Goal: Task Accomplishment & Management: Complete application form

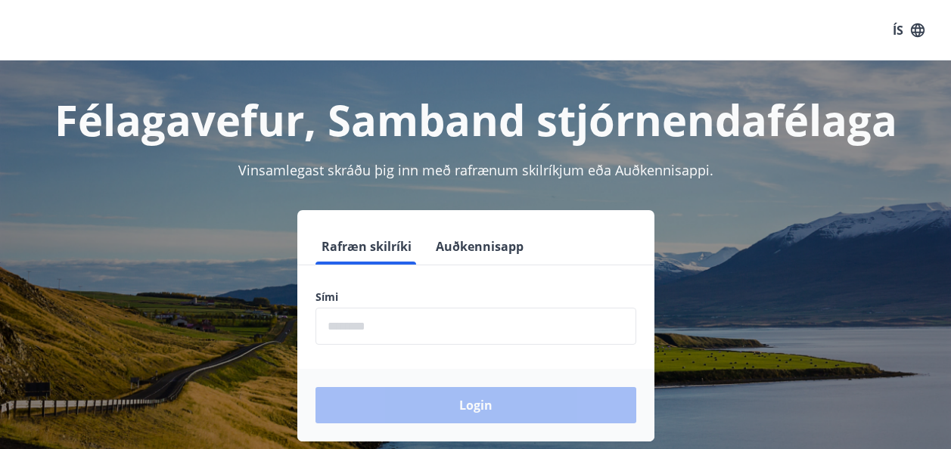
scroll to position [76, 0]
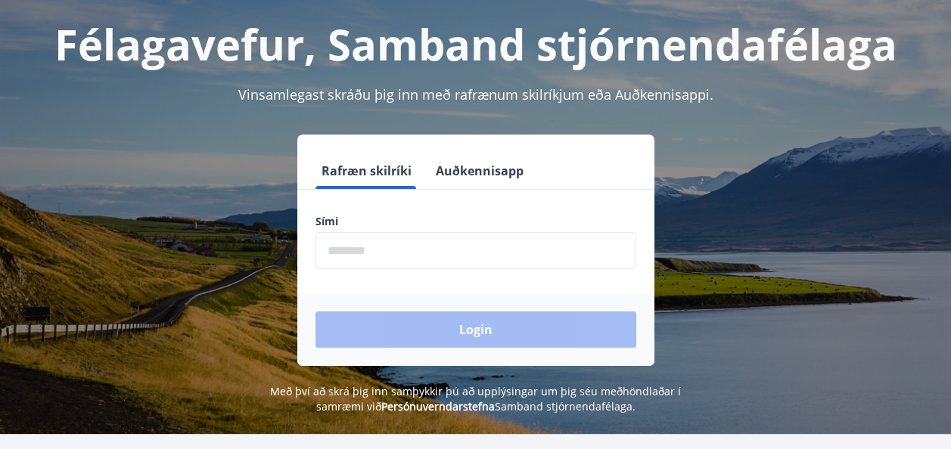
click at [374, 255] on input "phone" at bounding box center [475, 250] width 321 height 37
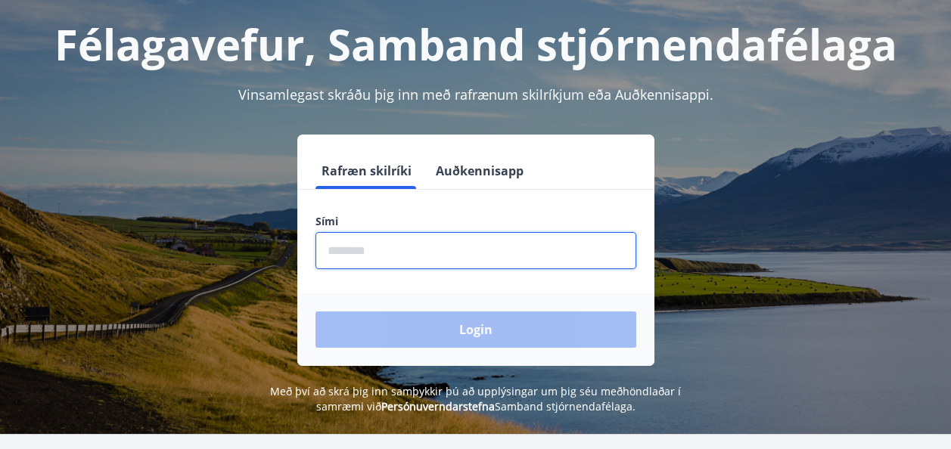
type input "********"
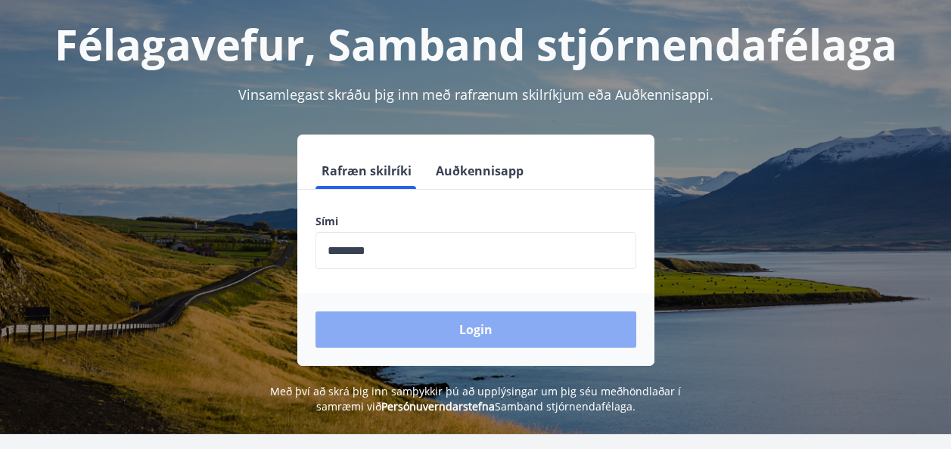
click at [475, 324] on button "Login" at bounding box center [475, 330] width 321 height 36
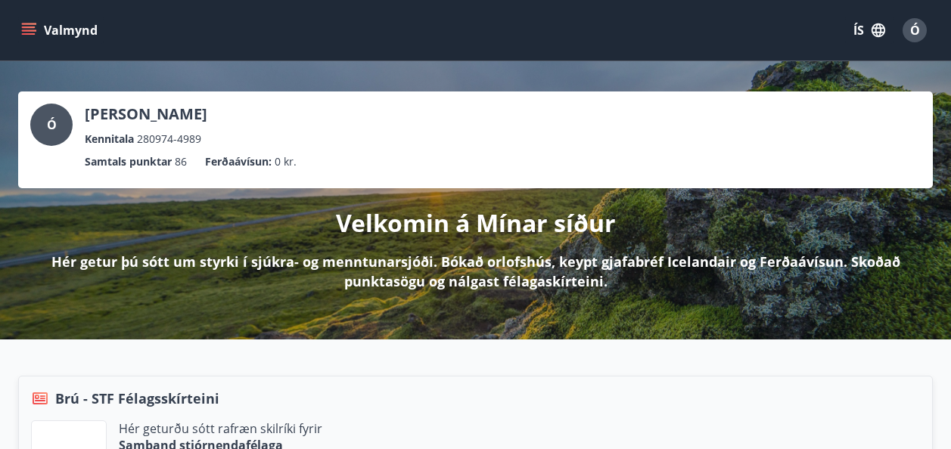
click at [160, 161] on p "Samtals punktar" at bounding box center [128, 162] width 87 height 17
click at [915, 29] on span "Ó" at bounding box center [915, 30] width 10 height 17
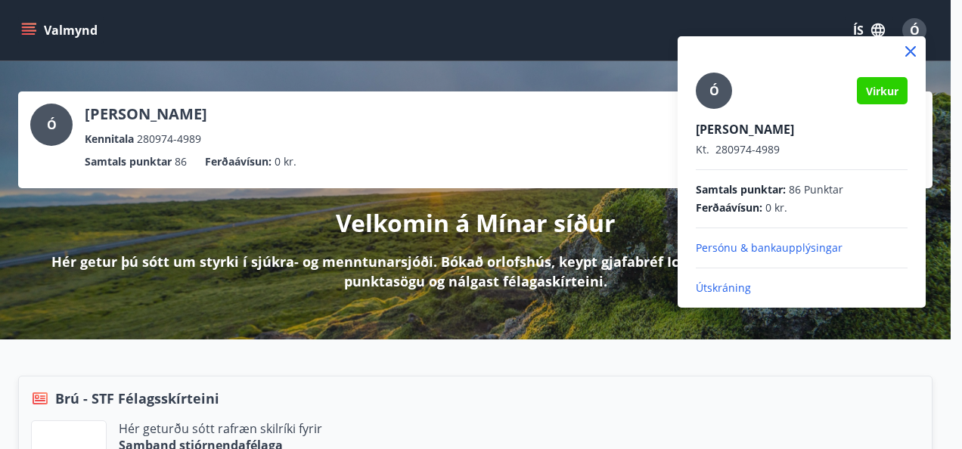
click at [598, 11] on div at bounding box center [481, 224] width 962 height 449
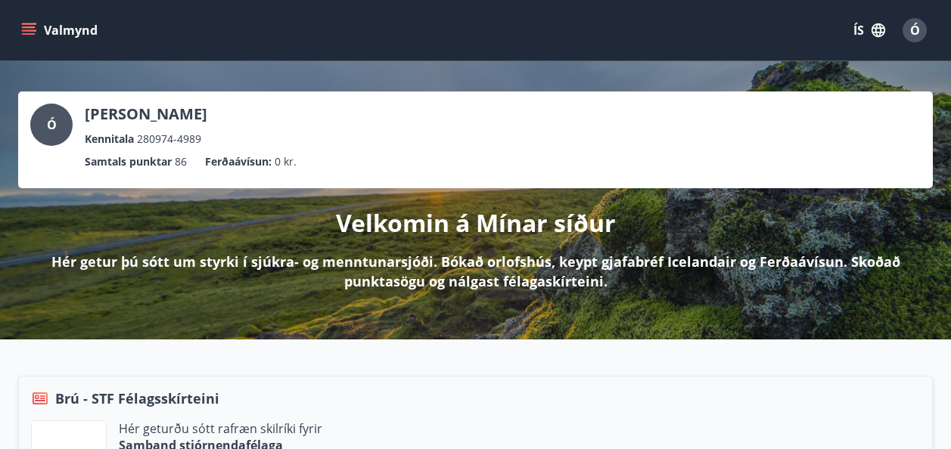
click at [402, 218] on p "Velkomin á Mínar síður" at bounding box center [476, 222] width 280 height 33
click at [395, 265] on p "Hér getur þú sótt um styrki í sjúkra- og menntunarsjóði. Bókað orlofshús, keypt…" at bounding box center [475, 271] width 866 height 39
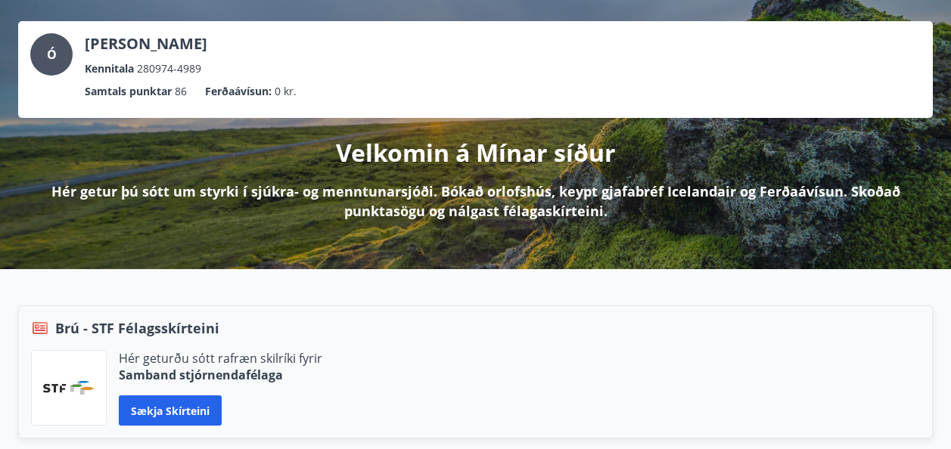
scroll to position [76, 0]
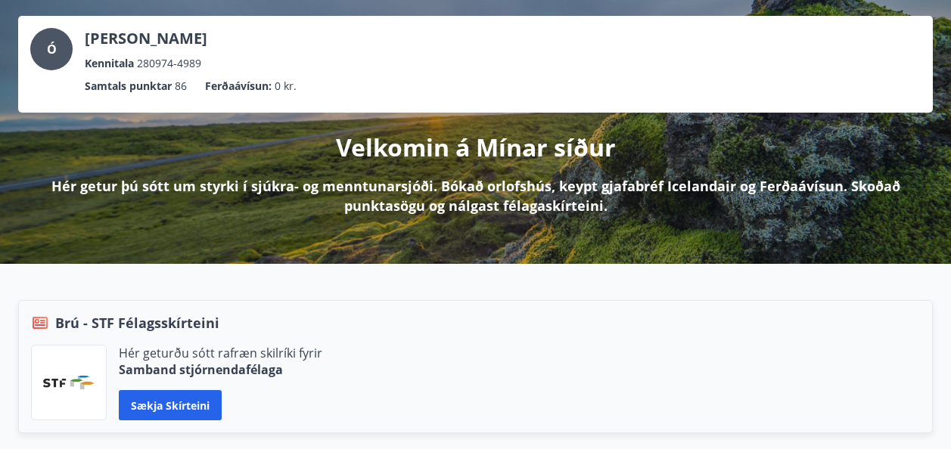
click at [242, 85] on p "Ferðaávísun :" at bounding box center [238, 86] width 67 height 17
click at [49, 50] on span "Ó" at bounding box center [52, 49] width 10 height 17
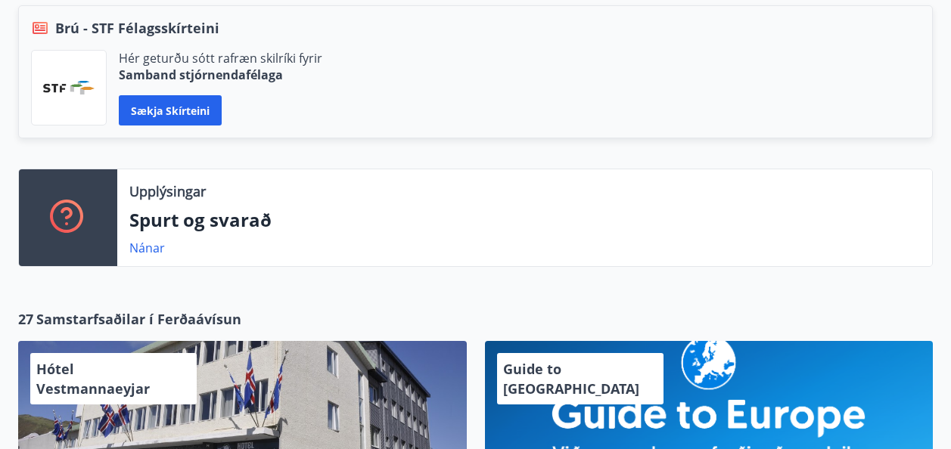
scroll to position [378, 0]
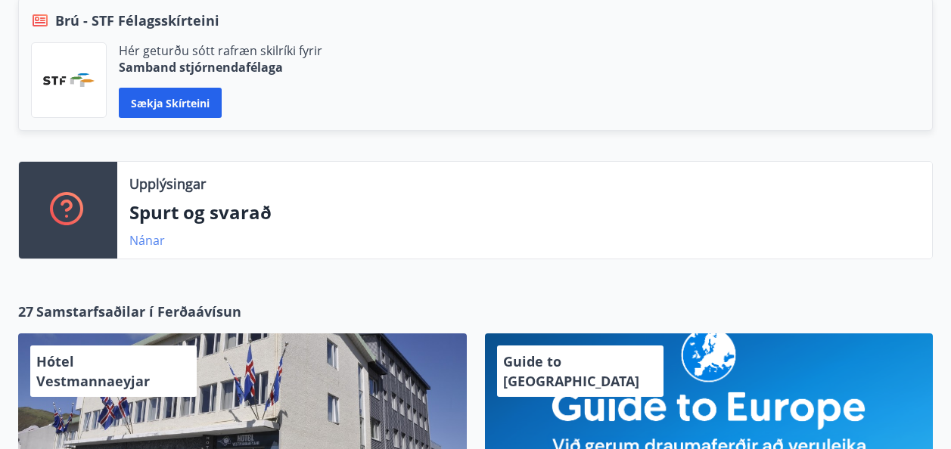
click at [150, 240] on link "Nánar" at bounding box center [147, 240] width 36 height 17
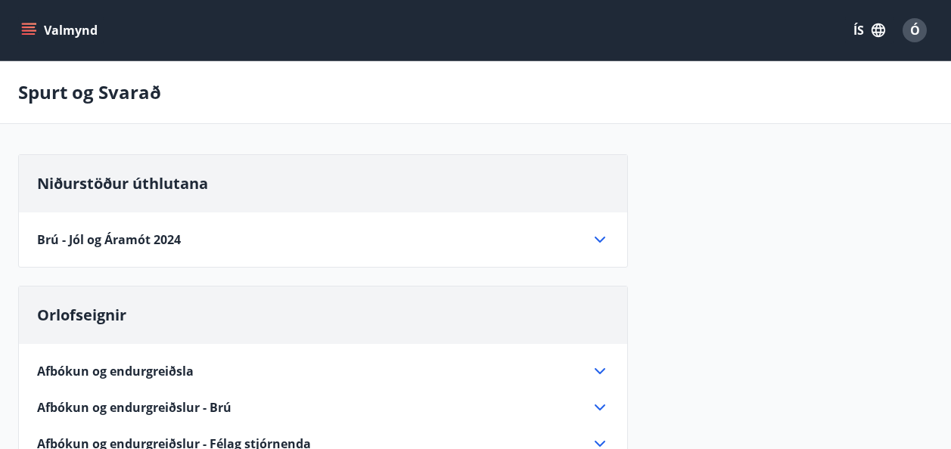
click at [19, 24] on button "Valmynd" at bounding box center [60, 30] width 85 height 27
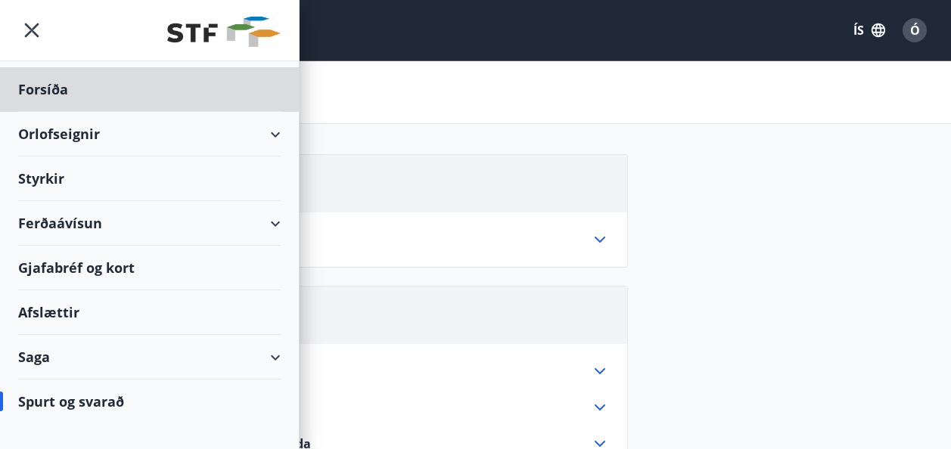
click at [82, 179] on div "Styrkir" at bounding box center [149, 179] width 262 height 45
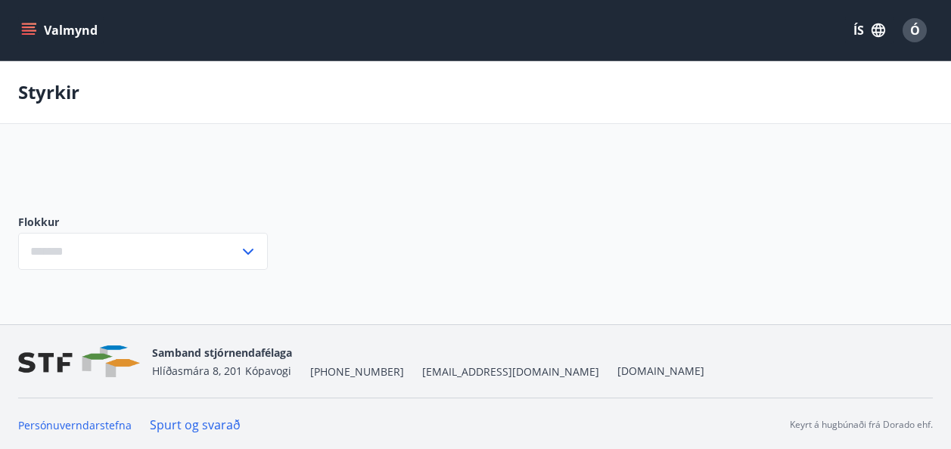
type input "***"
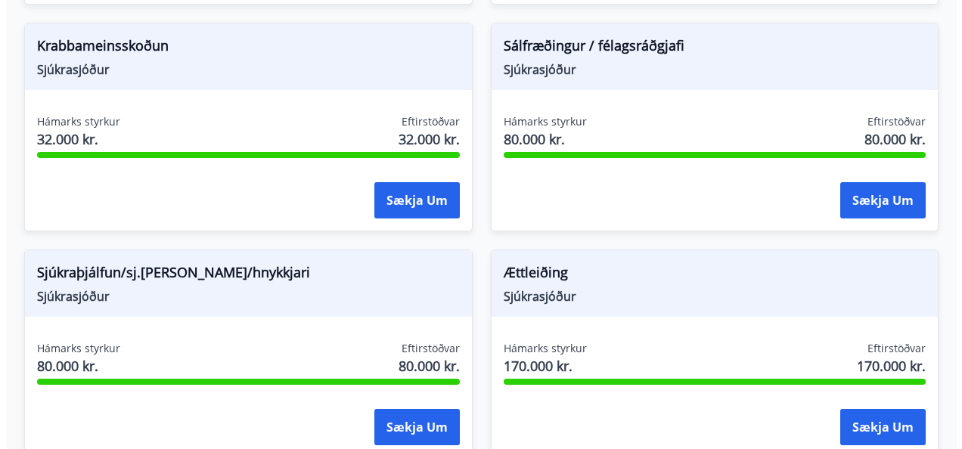
scroll to position [1419, 0]
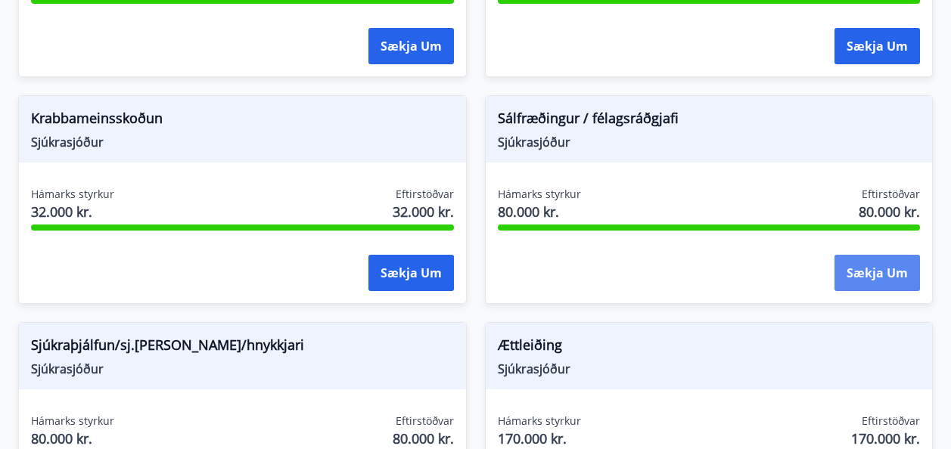
click at [871, 272] on button "Sækja um" at bounding box center [876, 273] width 85 height 36
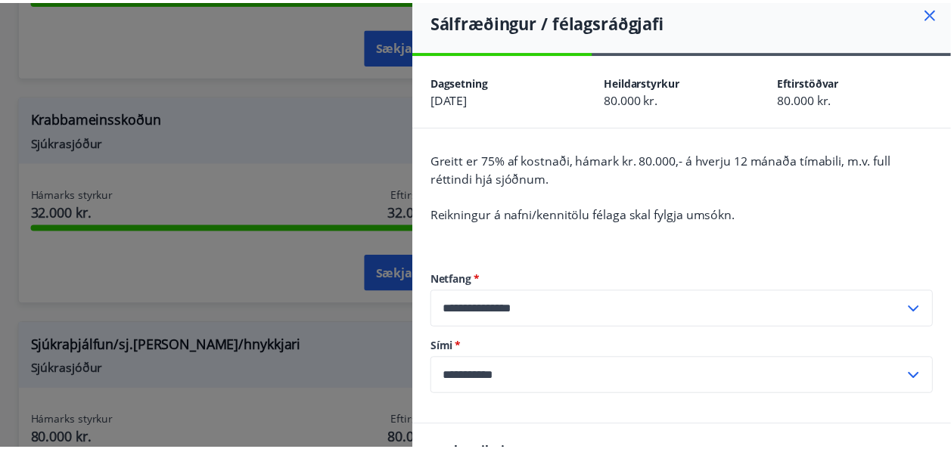
scroll to position [0, 0]
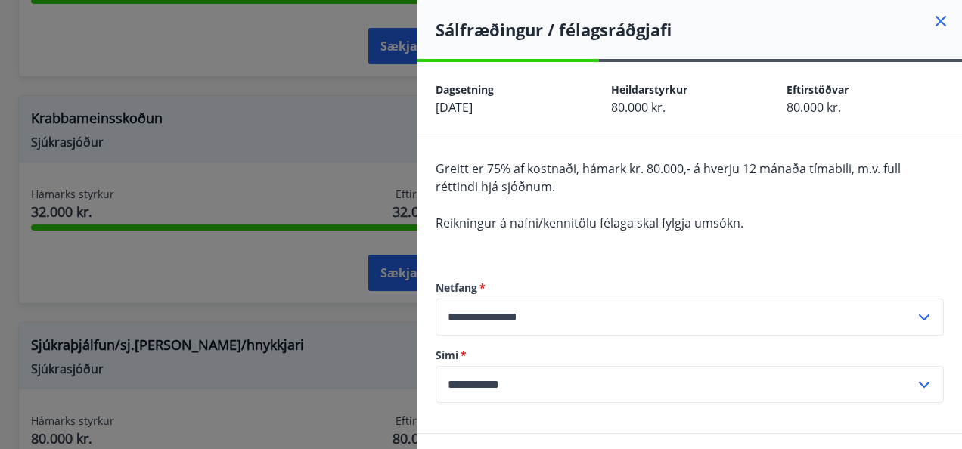
click at [932, 18] on icon at bounding box center [941, 21] width 18 height 18
